Goal: Navigation & Orientation: Find specific page/section

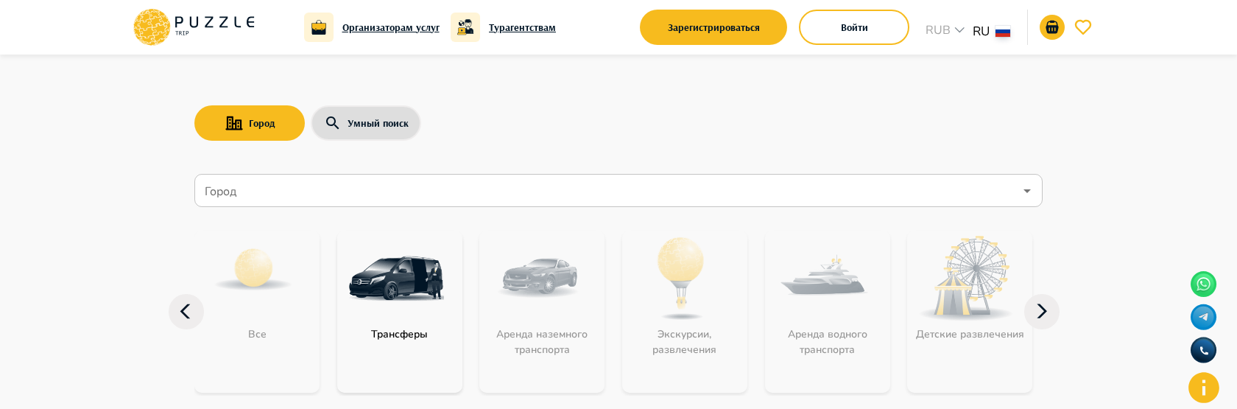
click at [239, 26] on icon at bounding box center [193, 27] width 125 height 38
click at [421, 130] on div "Город Умный поиск" at bounding box center [618, 123] width 848 height 43
click at [175, 37] on icon at bounding box center [193, 27] width 125 height 38
click at [384, 129] on button "Умный поиск" at bounding box center [366, 122] width 110 height 35
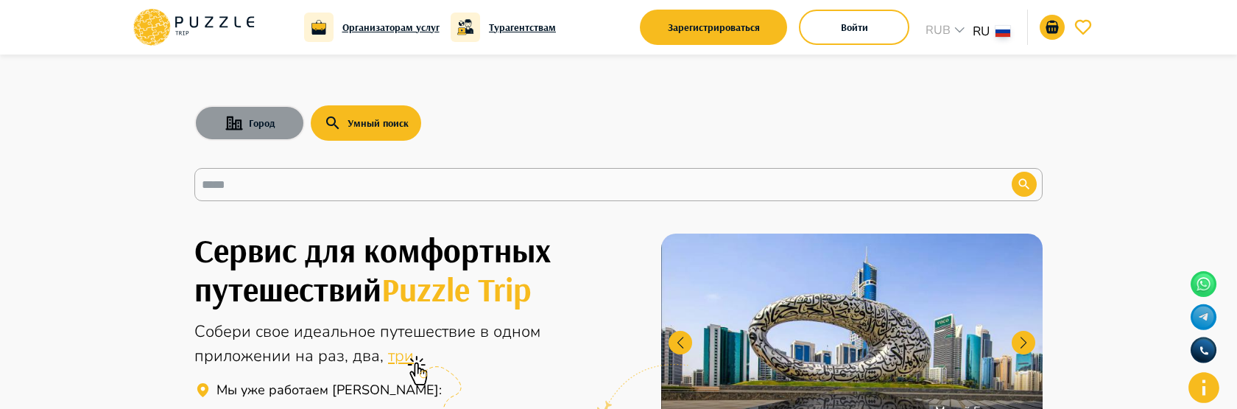
click at [253, 125] on button "Город" at bounding box center [249, 122] width 110 height 35
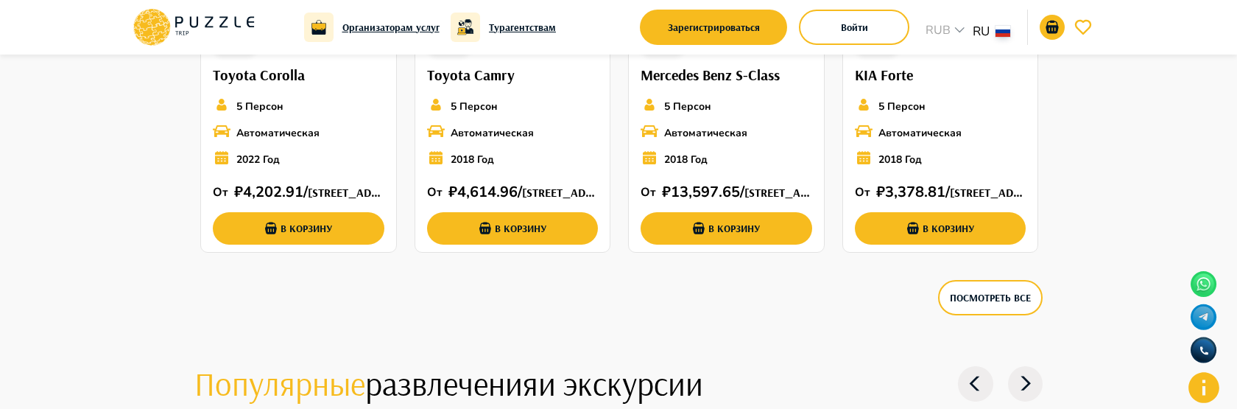
scroll to position [1910, 0]
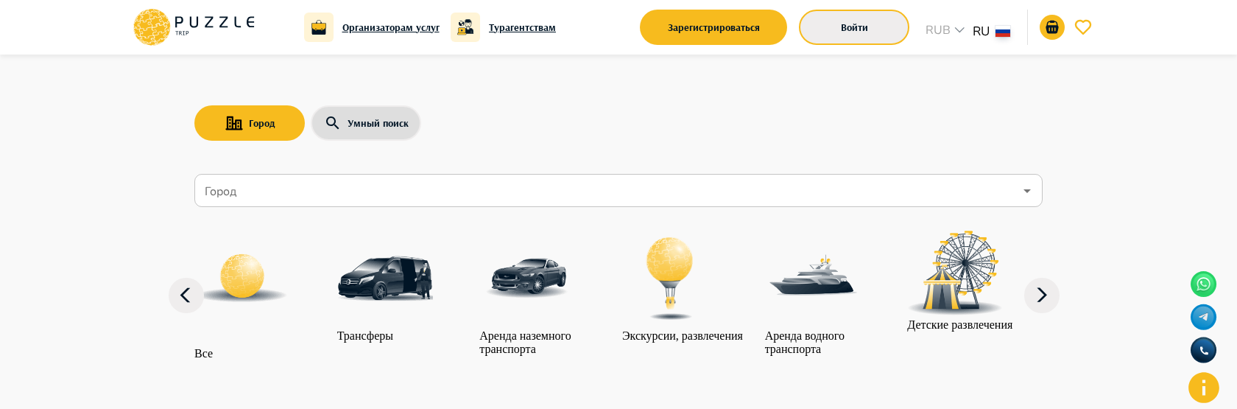
click at [849, 14] on button "Войти" at bounding box center [854, 27] width 110 height 35
click at [837, 37] on button "Войти" at bounding box center [854, 27] width 110 height 35
